Goal: Transaction & Acquisition: Purchase product/service

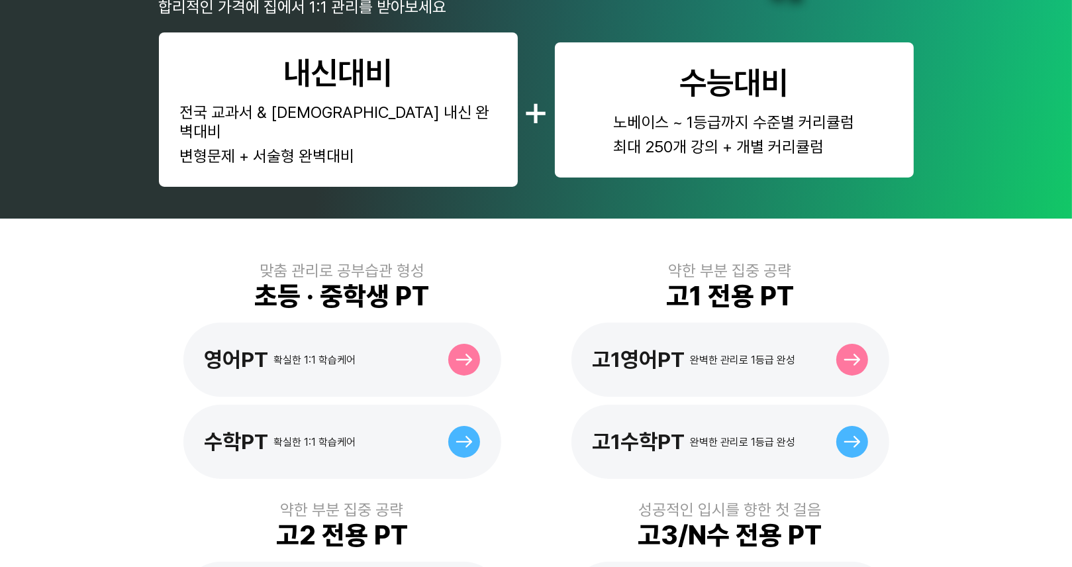
scroll to position [331, 0]
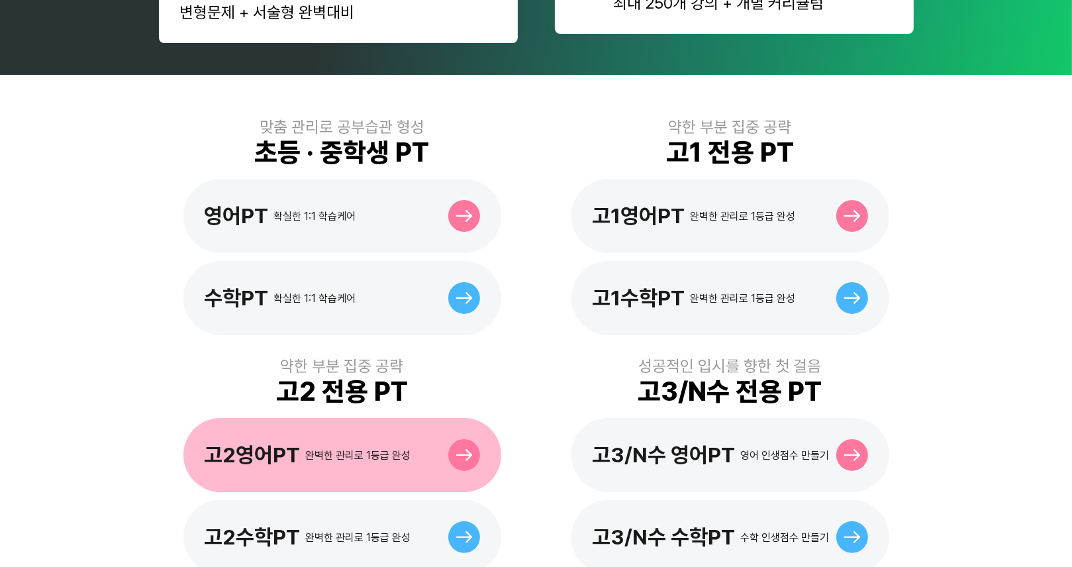
click at [357, 449] on div "완벽한 관리로 1등급 완성" at bounding box center [358, 455] width 105 height 13
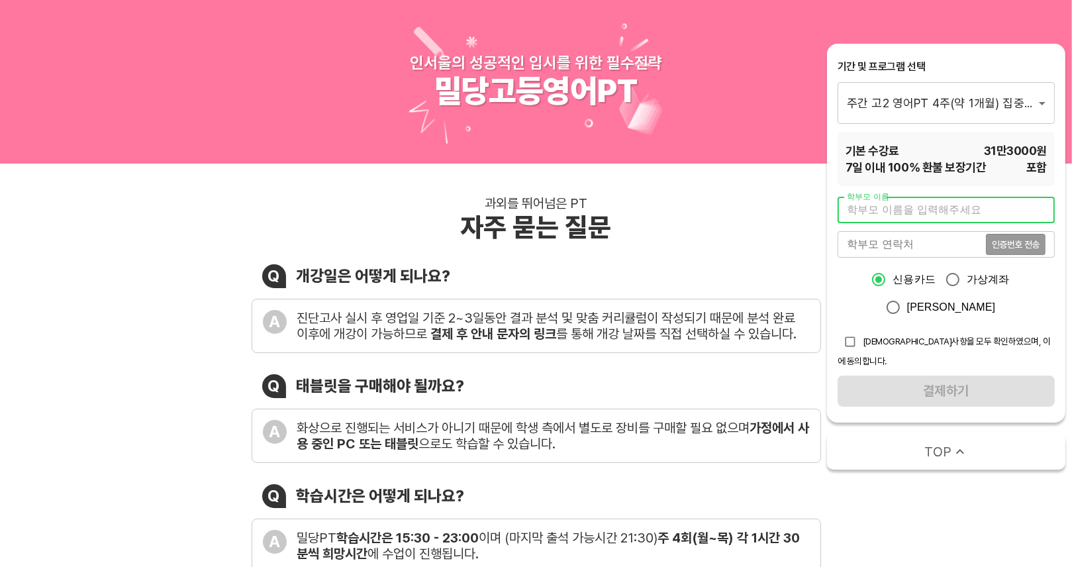
click at [905, 212] on input "text" at bounding box center [945, 210] width 217 height 26
type input "r"
type input "김 주"
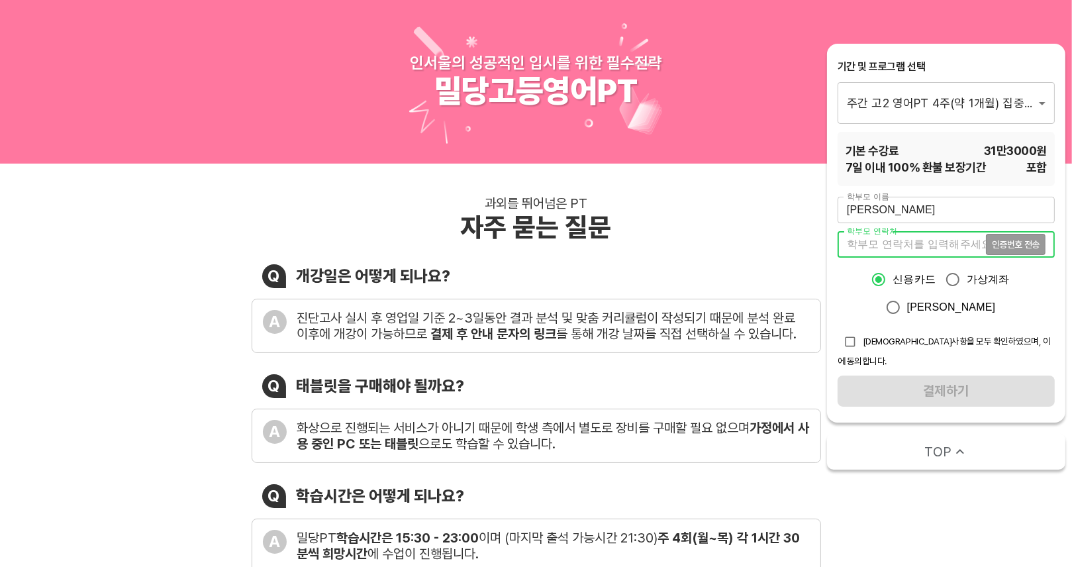
click at [896, 239] on input "tel" at bounding box center [911, 244] width 148 height 26
type input "01087166223"
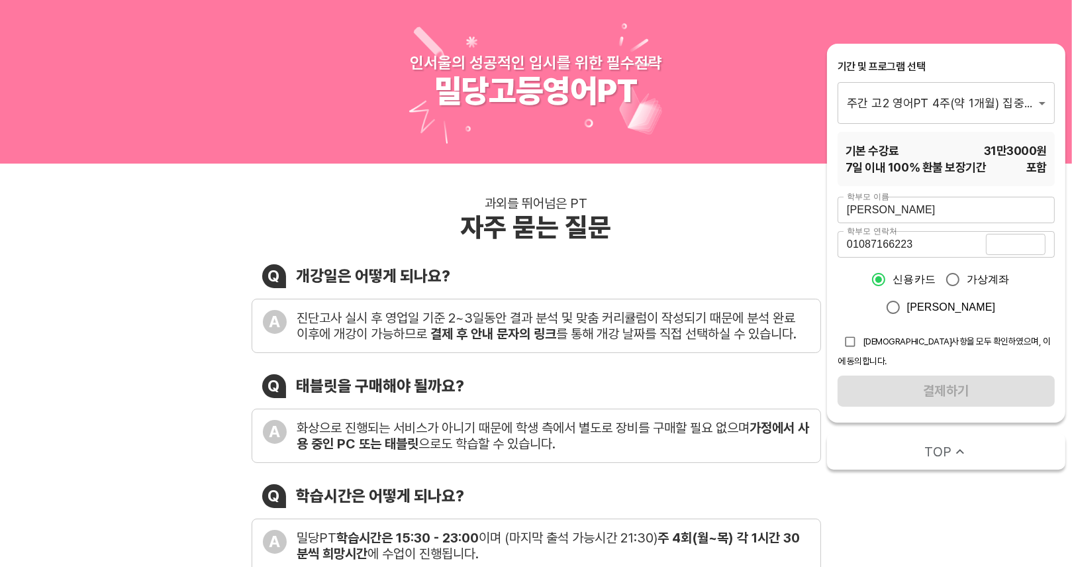
click at [1036, 244] on span "인증번호 전송" at bounding box center [1015, 244] width 48 height 9
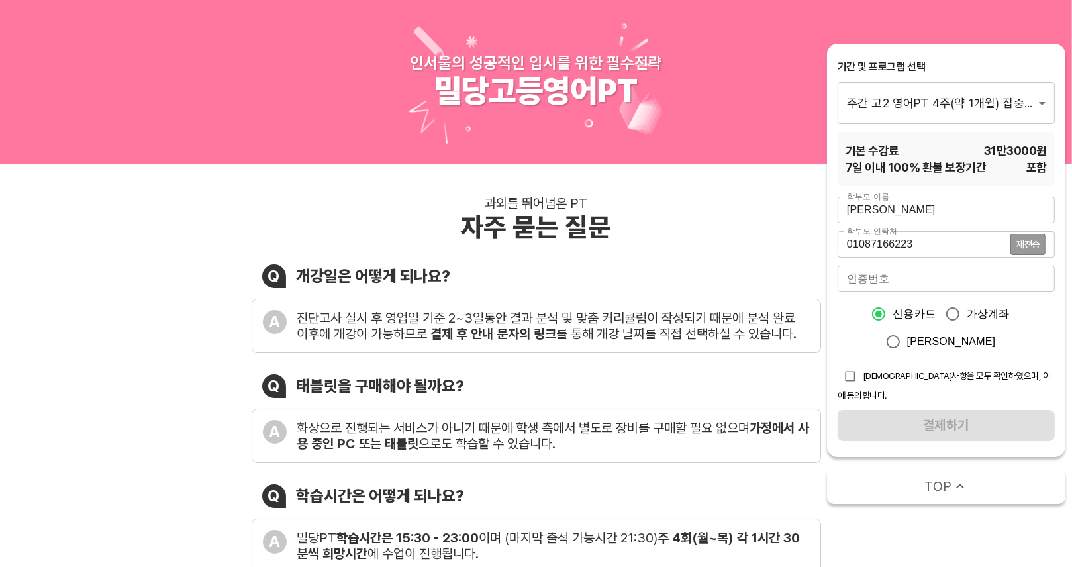
click at [884, 278] on input "number" at bounding box center [945, 278] width 217 height 26
type input "4032"
click at [858, 371] on input "checkbox" at bounding box center [849, 375] width 25 height 25
checkbox input "true"
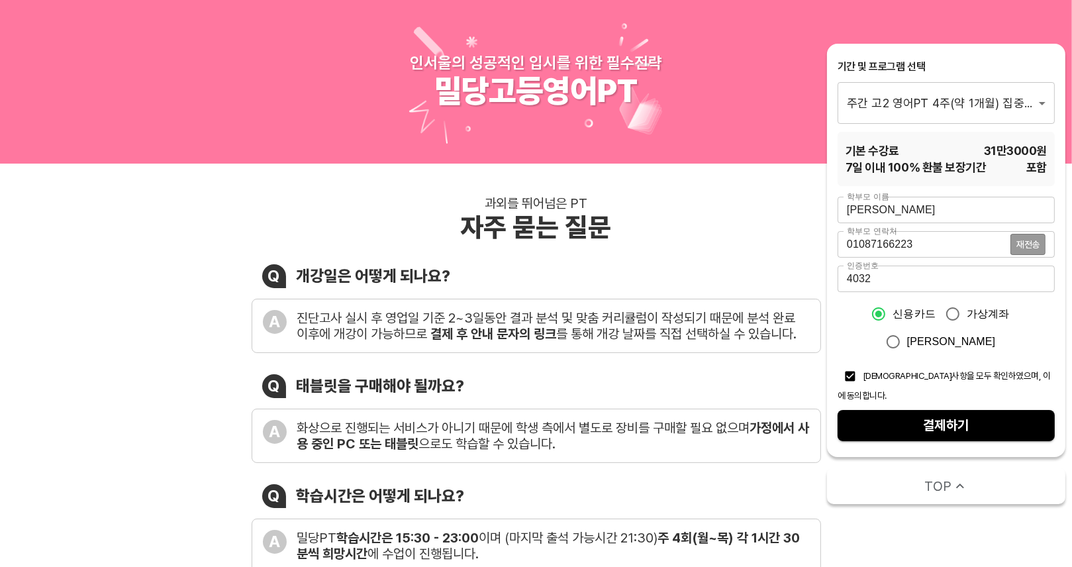
click at [894, 414] on span "결제하기" at bounding box center [946, 425] width 196 height 23
click at [953, 314] on input "가상계좌" at bounding box center [952, 314] width 28 height 28
radio input "true"
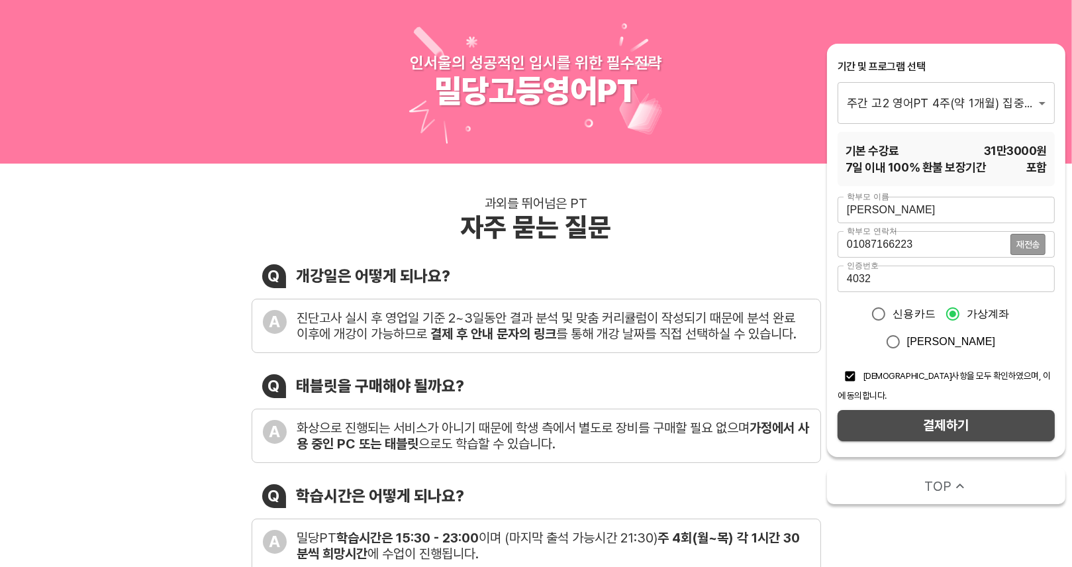
click at [917, 414] on span "결제하기" at bounding box center [946, 425] width 196 height 23
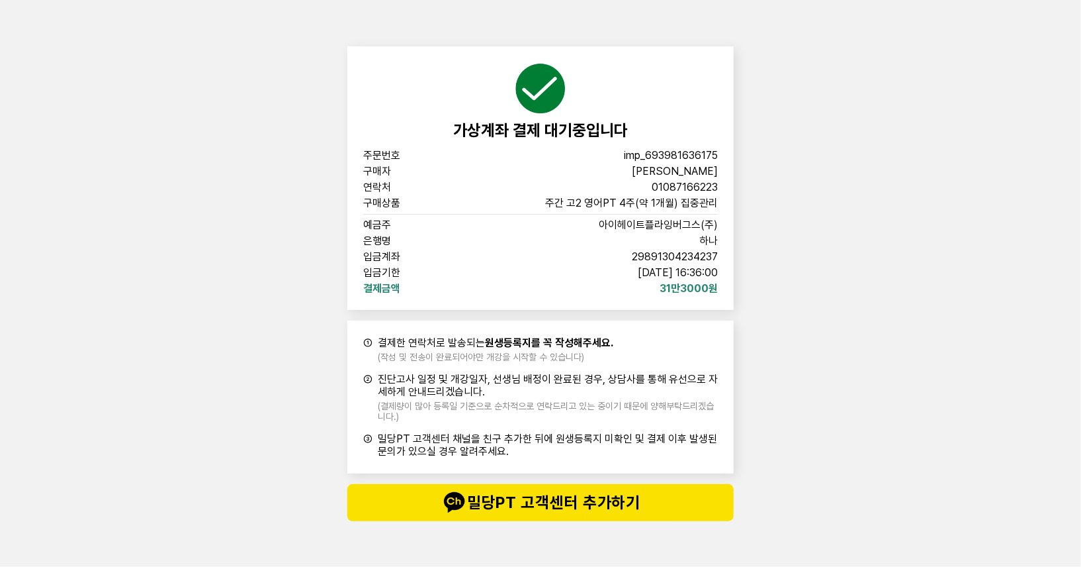
click at [828, 269] on div "가상계좌 결제 대기중입니다 주문번호 imp_[PHONE_NUMBER] 구매자 김 주 연락처 01087166223 구매상품 주간 고2 영어PT …" at bounding box center [540, 283] width 1081 height 567
click at [619, 346] on div "① 결제한 연락처로 발송되는 원생등록지를 꼭 작성해주세요. (작성 및 전송이 완료되어야만 개강을 시작할 수 있습니다)" at bounding box center [540, 349] width 355 height 26
click at [662, 284] on span "31만3000원" at bounding box center [689, 288] width 58 height 11
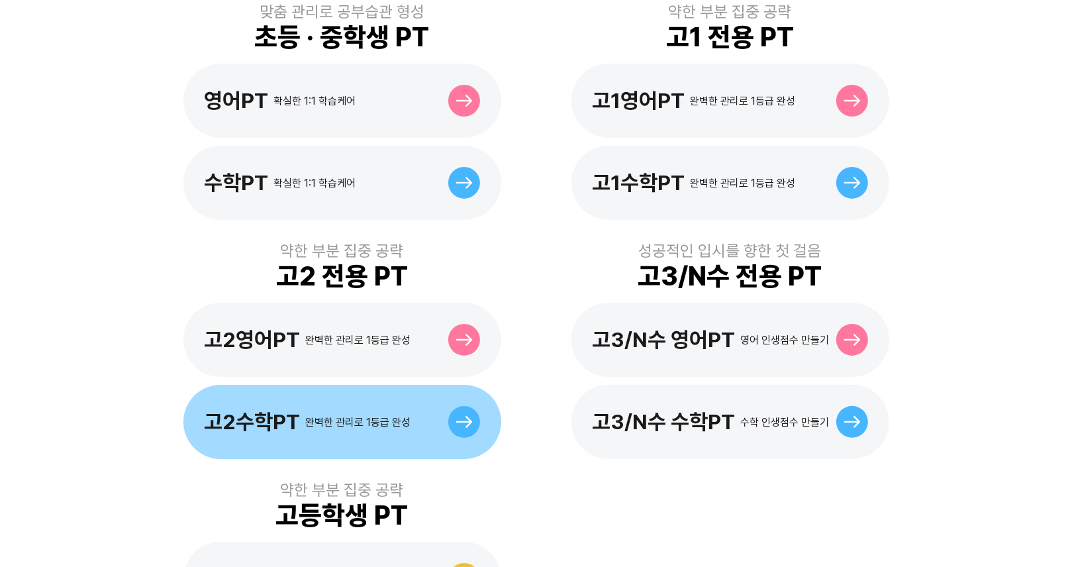
scroll to position [529, 0]
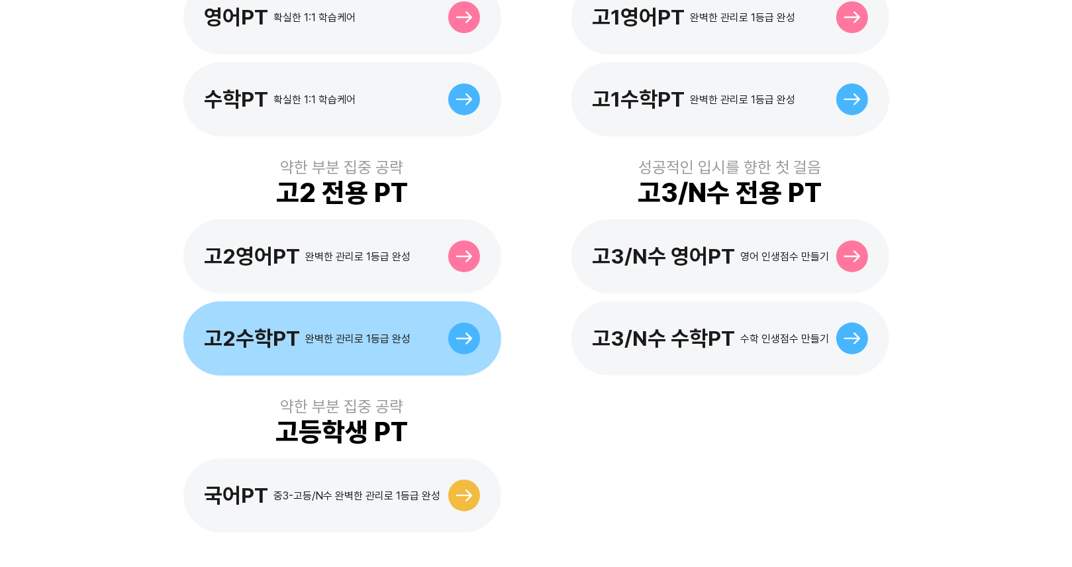
click at [375, 332] on div "완벽한 관리로 1등급 완성" at bounding box center [358, 338] width 105 height 13
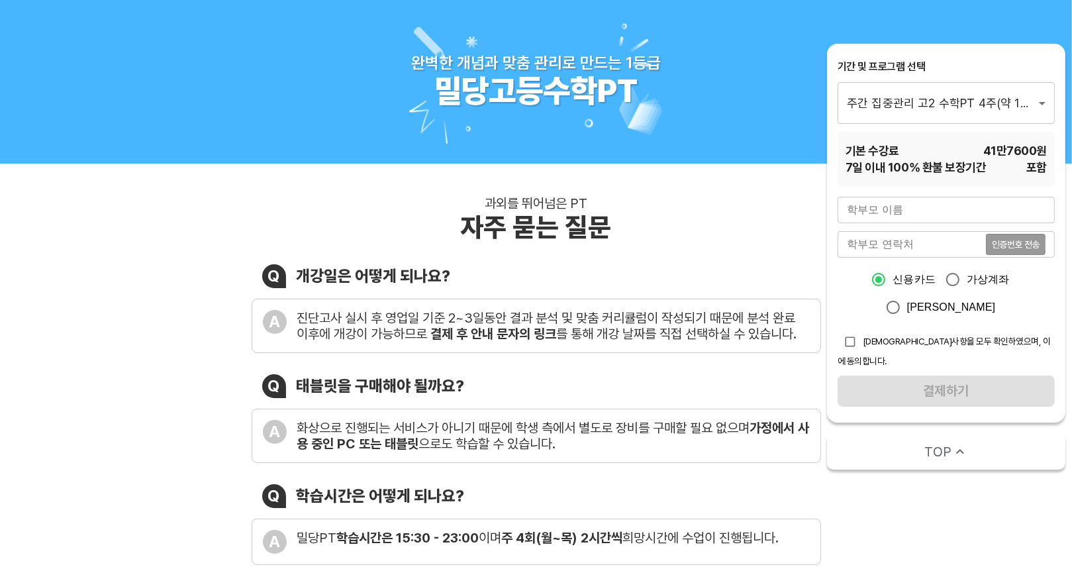
click at [908, 204] on input "text" at bounding box center [945, 210] width 217 height 26
type input "r"
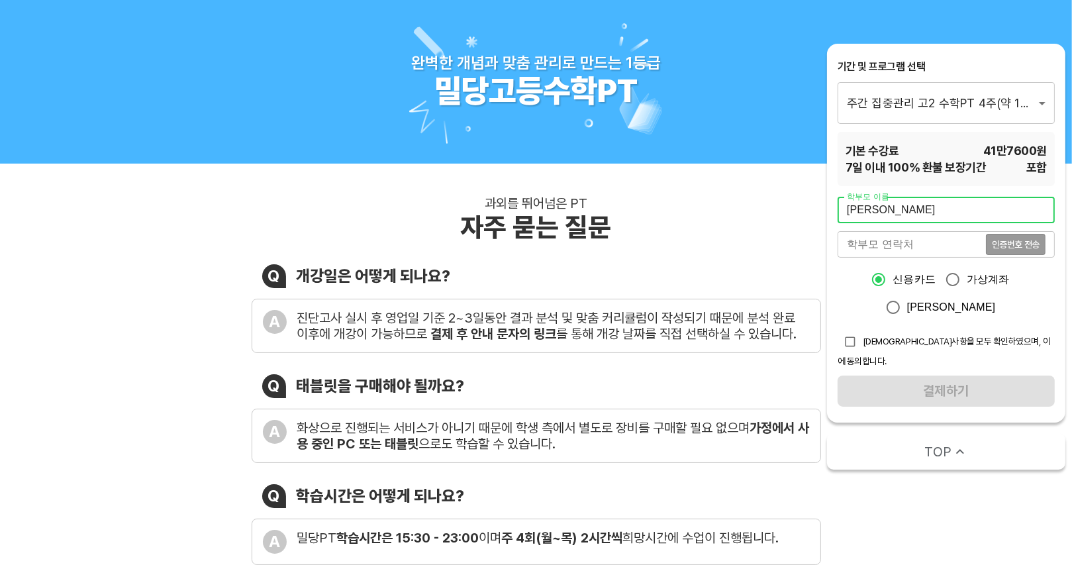
type input "[PERSON_NAME]"
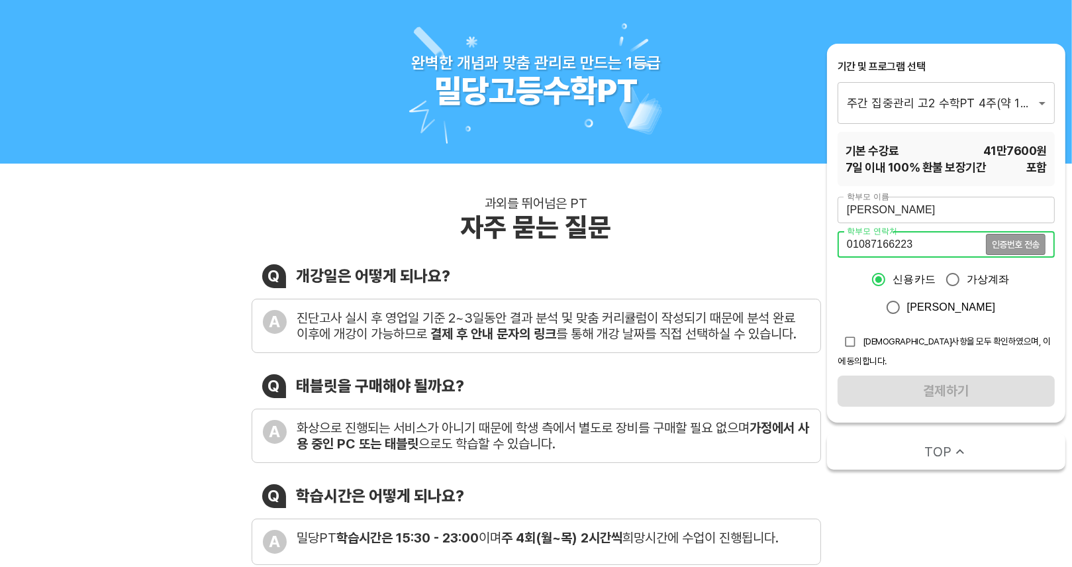
type input "01087166223"
click at [896, 25] on div "완벽한 개념과 맞춤 관리로 만드는 1등급 밀당고등수학PT" at bounding box center [536, 81] width 1072 height 163
click at [904, 19] on div "완벽한 개념과 맞춤 관리로 만드는 1등급 밀당고등수학PT" at bounding box center [536, 81] width 1072 height 163
click at [903, 19] on div "완벽한 개념과 맞춤 관리로 만드는 1등급 밀당고등수학PT" at bounding box center [536, 81] width 1072 height 163
click at [927, 23] on div "완벽한 개념과 맞춤 관리로 만드는 1등급 밀당고등수학PT" at bounding box center [536, 81] width 1072 height 163
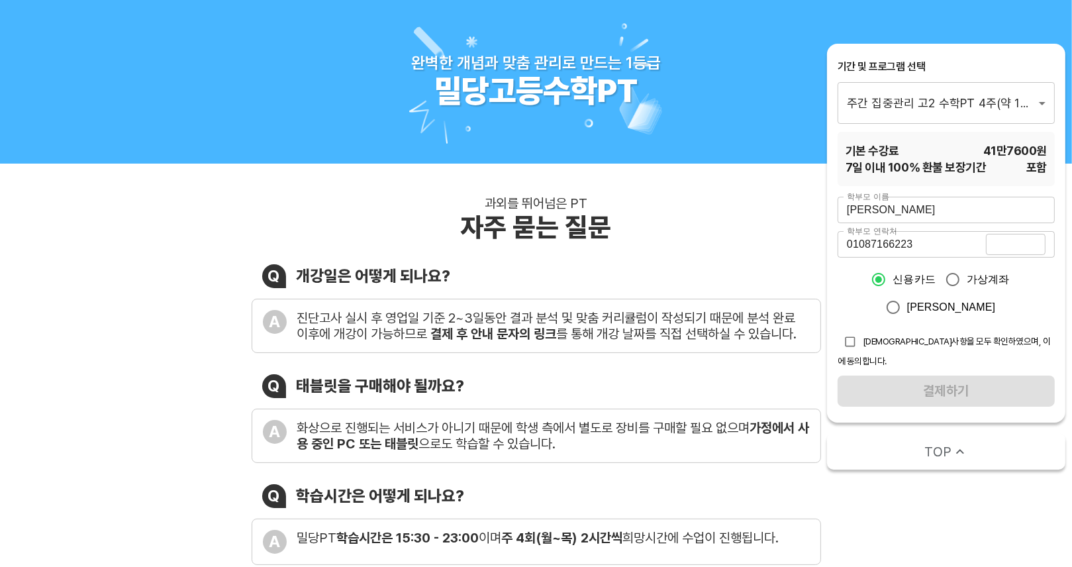
click at [1014, 246] on span "인증번호 전송" at bounding box center [1015, 244] width 48 height 9
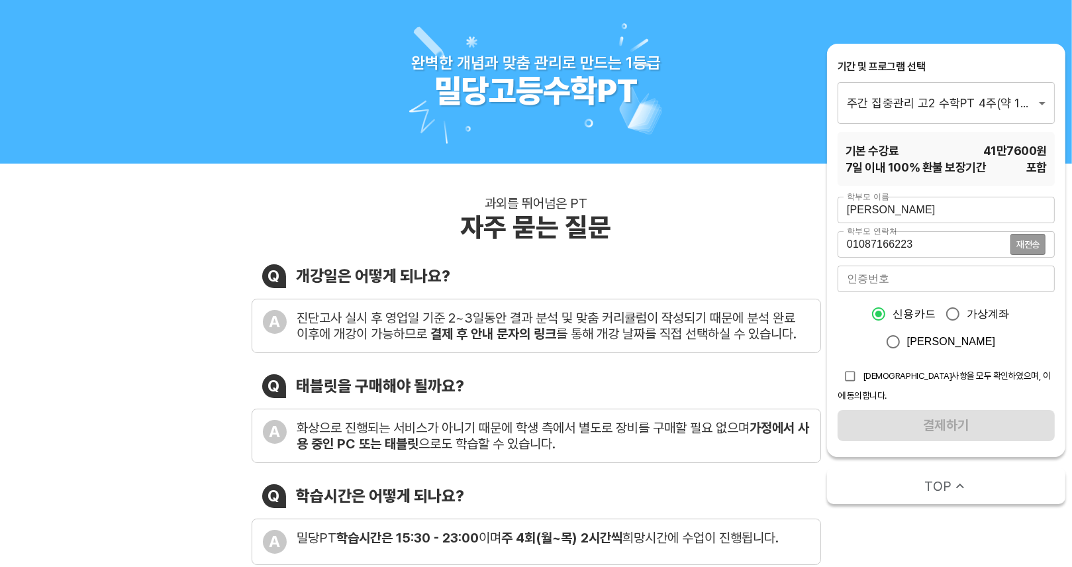
click at [946, 280] on input "number" at bounding box center [945, 278] width 217 height 26
type input "6580"
drag, startPoint x: 954, startPoint y: 310, endPoint x: 911, endPoint y: 366, distance: 70.7
click at [954, 312] on input "가상계좌" at bounding box center [952, 314] width 28 height 28
radio input "true"
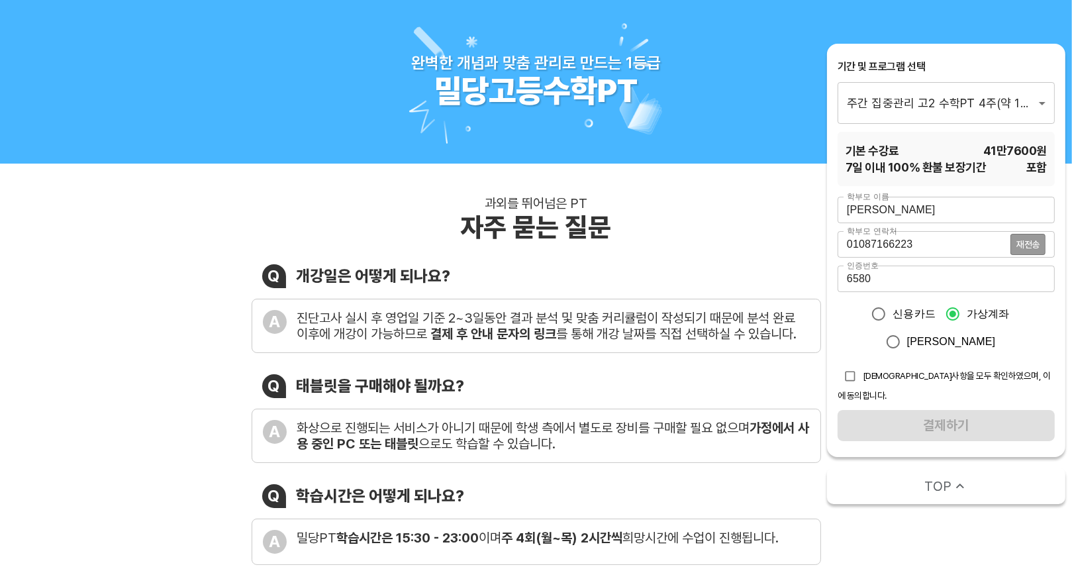
click at [854, 379] on input "checkbox" at bounding box center [849, 375] width 25 height 25
checkbox input "true"
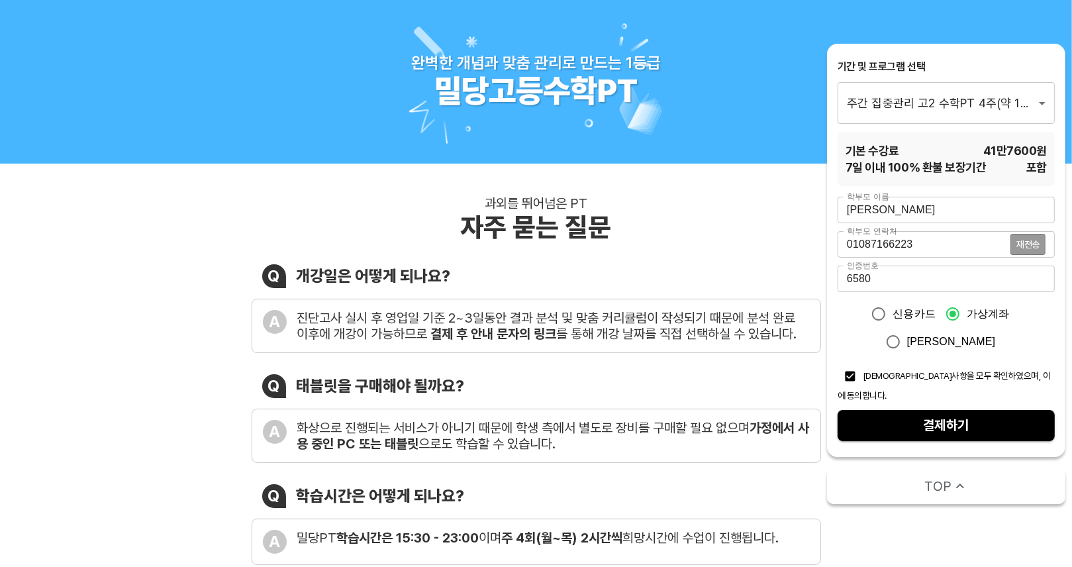
click at [882, 414] on span "결제하기" at bounding box center [946, 425] width 196 height 23
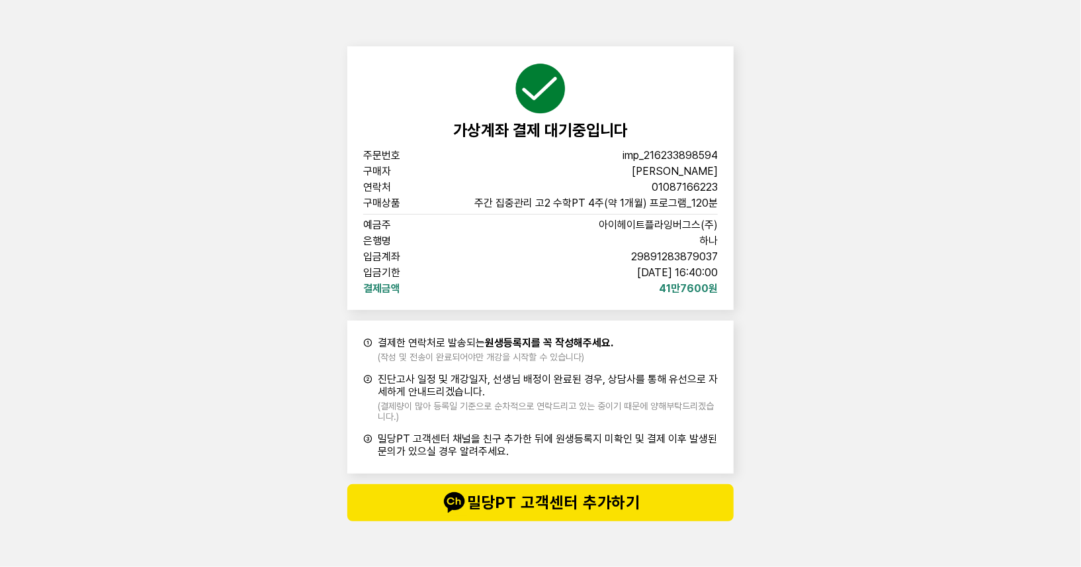
click at [842, 201] on div "가상계좌 결제 대기중입니다 주문번호 imp_216233898594 구매자 김 주 연락처 01087166223 구매상품 주간 집중관리 고2 수학…" at bounding box center [540, 283] width 1081 height 567
drag, startPoint x: 650, startPoint y: 254, endPoint x: 713, endPoint y: 250, distance: 63.0
click at [712, 251] on span "29891283879037" at bounding box center [674, 256] width 87 height 11
click at [721, 253] on div "가상계좌 결제 대기중입니다 주문번호 imp_216233898594 구매자 김 주 연락처 01087166223 구매상품 주간 집중관리 고2 수학…" at bounding box center [540, 177] width 387 height 263
click at [817, 280] on div "가상계좌 결제 대기중입니다 주문번호 imp_216233898594 구매자 김 주 연락처 01087166223 구매상품 주간 집중관리 고2 수학…" at bounding box center [540, 283] width 1081 height 567
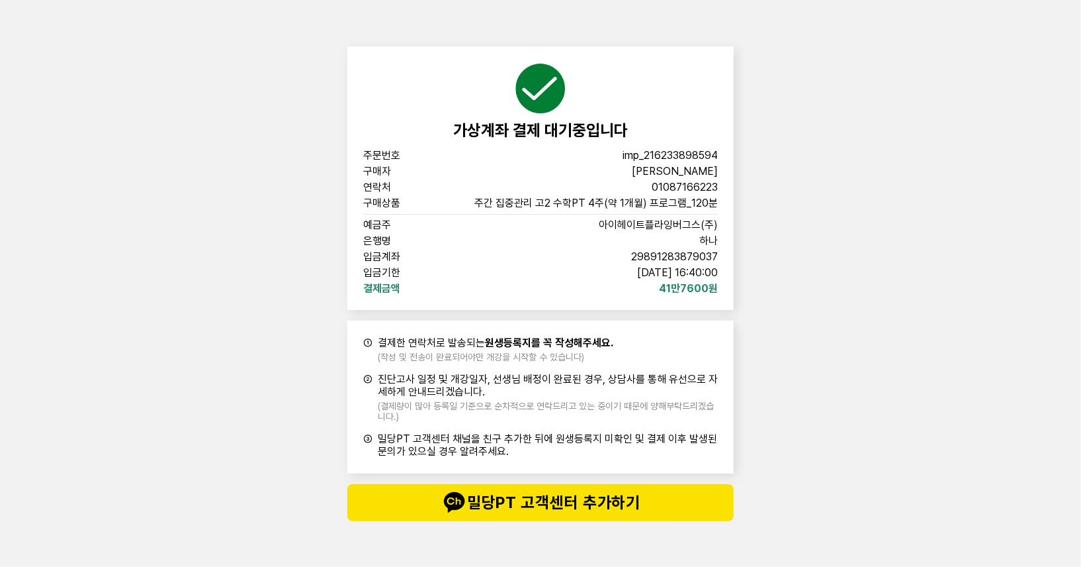
click at [835, 306] on div "가상계좌 결제 대기중입니다 주문번호 imp_216233898594 구매자 김 주 연락처 01087166223 구매상품 주간 집중관리 고2 수학…" at bounding box center [540, 283] width 1081 height 567
drag, startPoint x: 839, startPoint y: 49, endPoint x: 842, endPoint y: 38, distance: 11.6
click at [839, 49] on div "가상계좌 결제 대기중입니다 주문번호 imp_216233898594 구매자 김 주 연락처 01087166223 구매상품 주간 집중관리 고2 수학…" at bounding box center [540, 283] width 1081 height 567
click at [878, 415] on div "가상계좌 결제 대기중입니다 주문번호 imp_216233898594 구매자 김 주 연락처 01087166223 구매상품 주간 집중관리 고2 수학…" at bounding box center [540, 283] width 1081 height 567
